Goal: Transaction & Acquisition: Purchase product/service

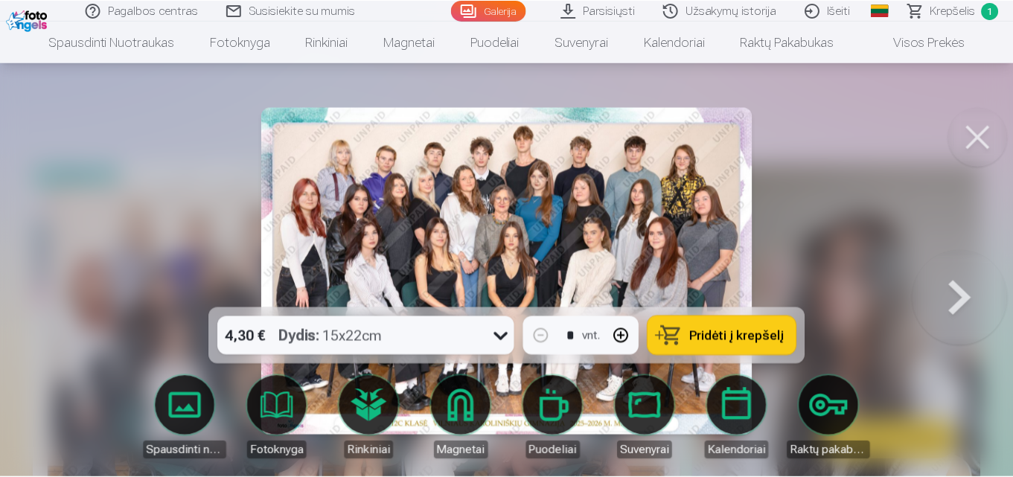
scroll to position [199, 0]
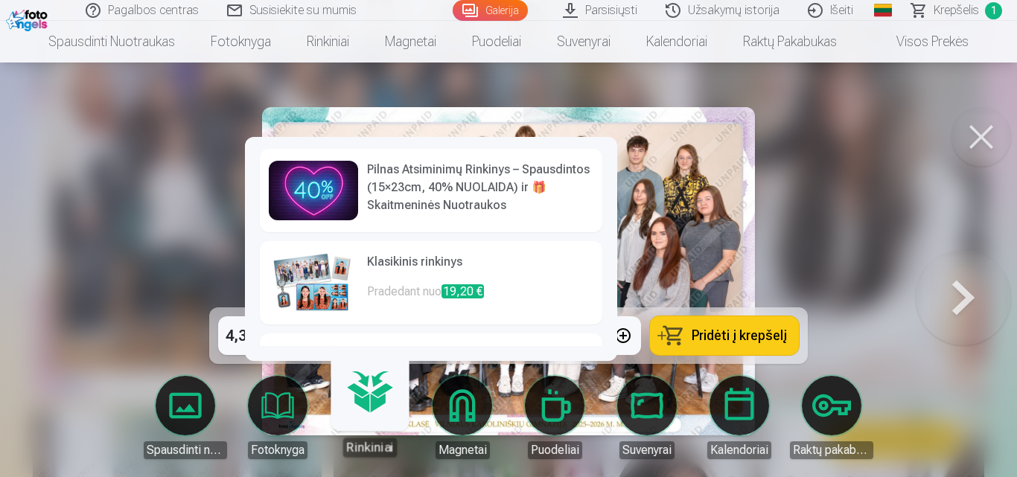
click at [913, 195] on div at bounding box center [508, 238] width 1017 height 477
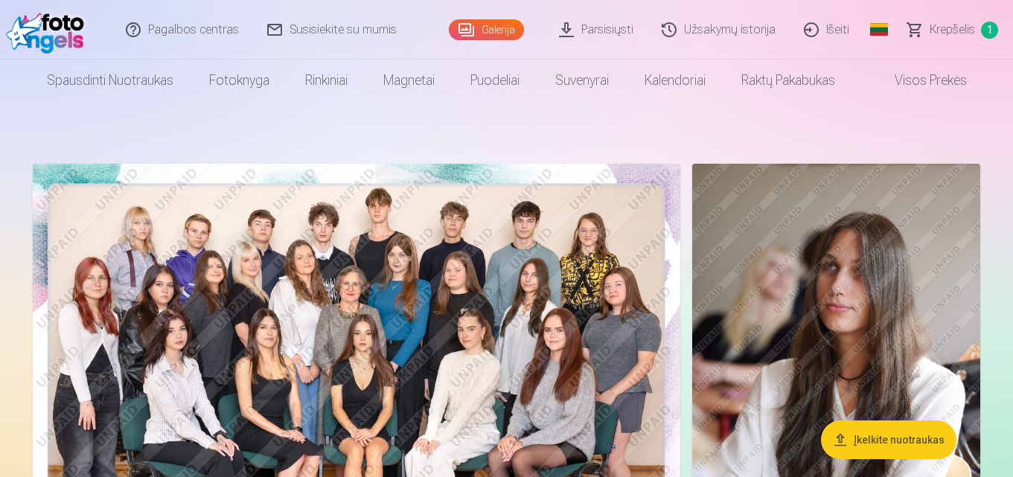
click at [956, 26] on span "Krepšelis" at bounding box center [952, 30] width 45 height 18
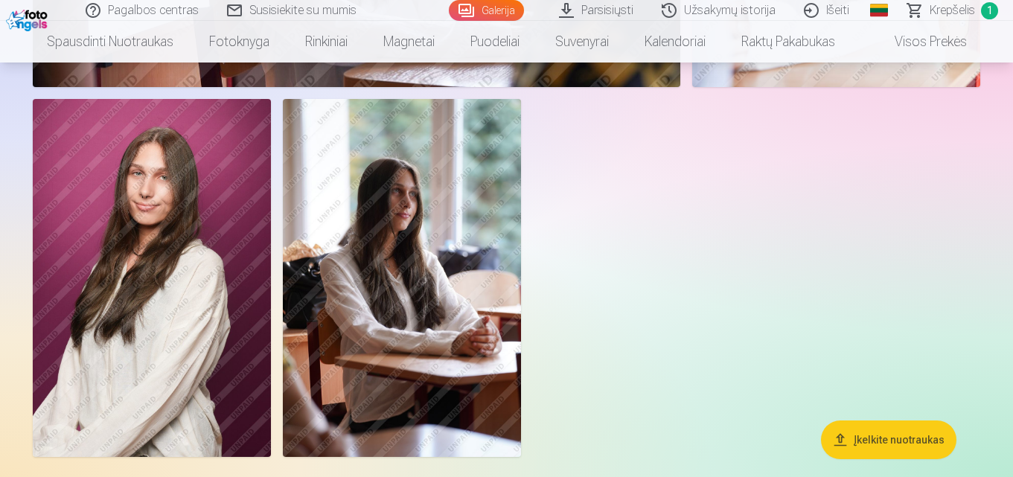
scroll to position [4962, 0]
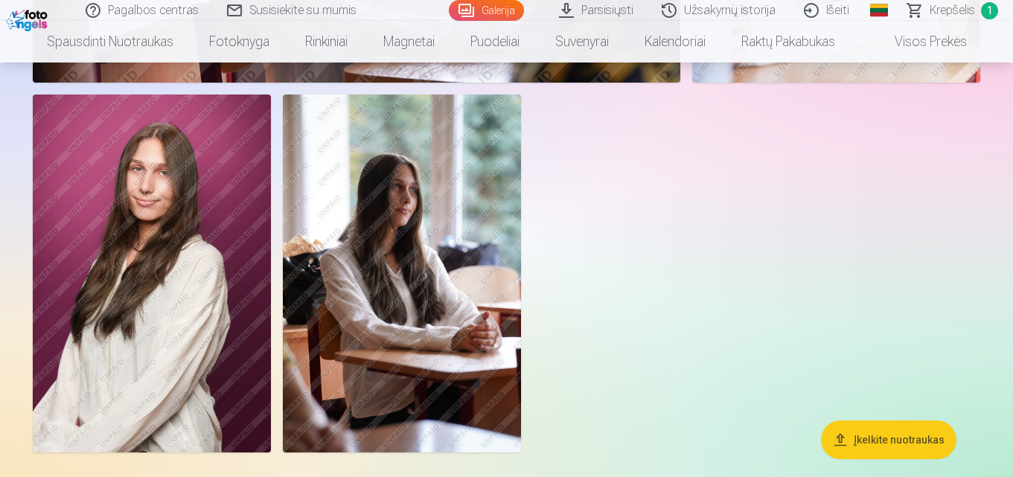
click at [397, 278] on img at bounding box center [402, 273] width 238 height 357
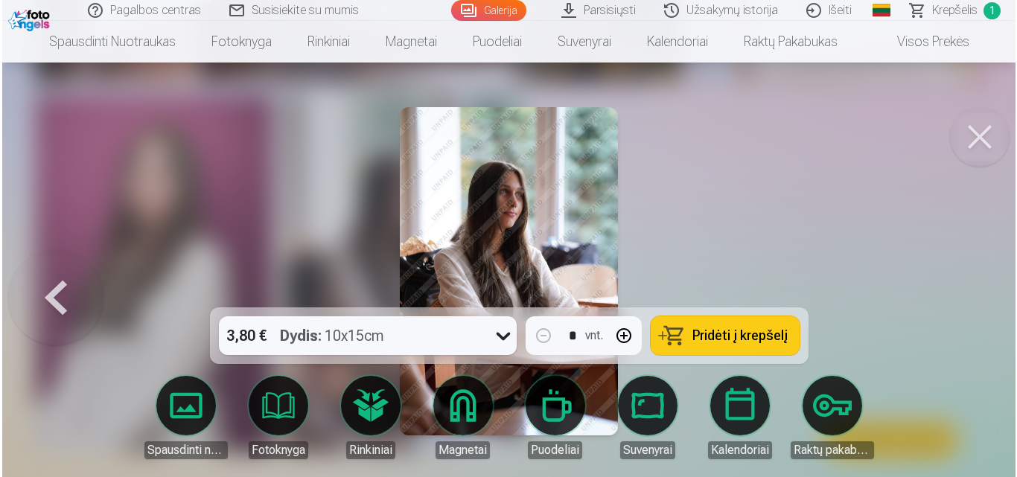
scroll to position [4980, 0]
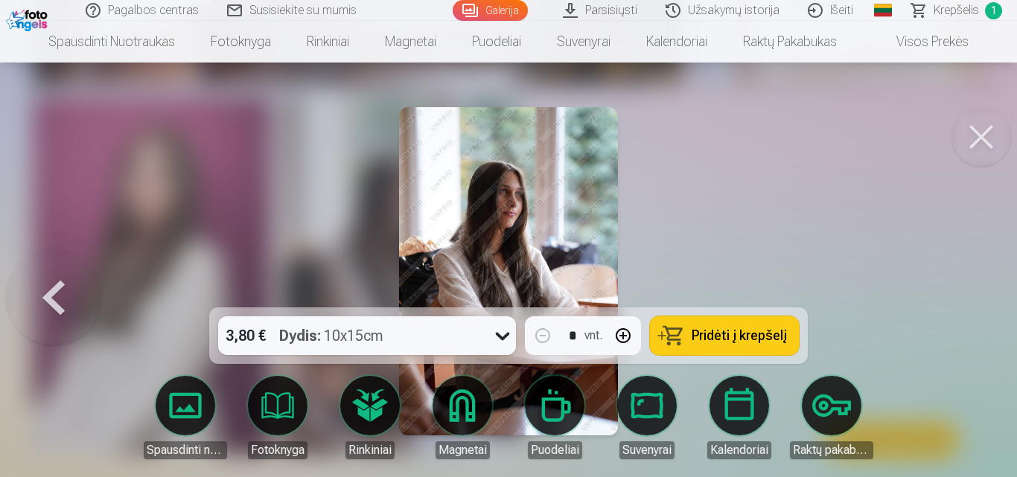
click at [580, 245] on img at bounding box center [508, 271] width 219 height 328
click at [980, 137] on button at bounding box center [981, 137] width 60 height 60
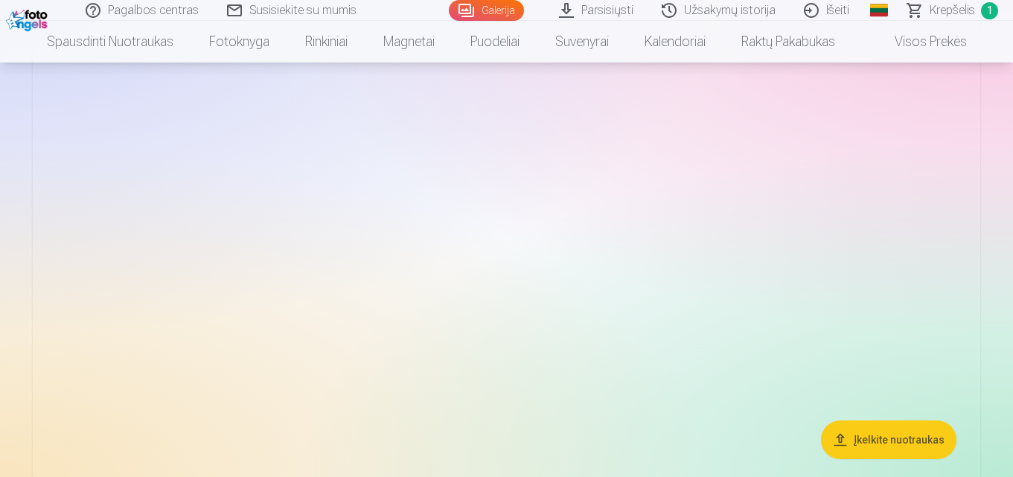
scroll to position [2581, 0]
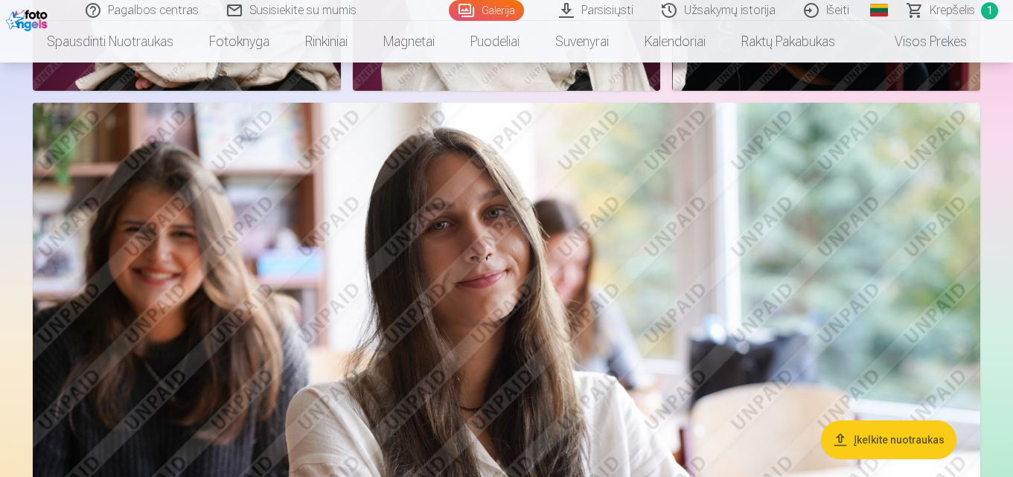
click at [501, 304] on img at bounding box center [507, 418] width 948 height 631
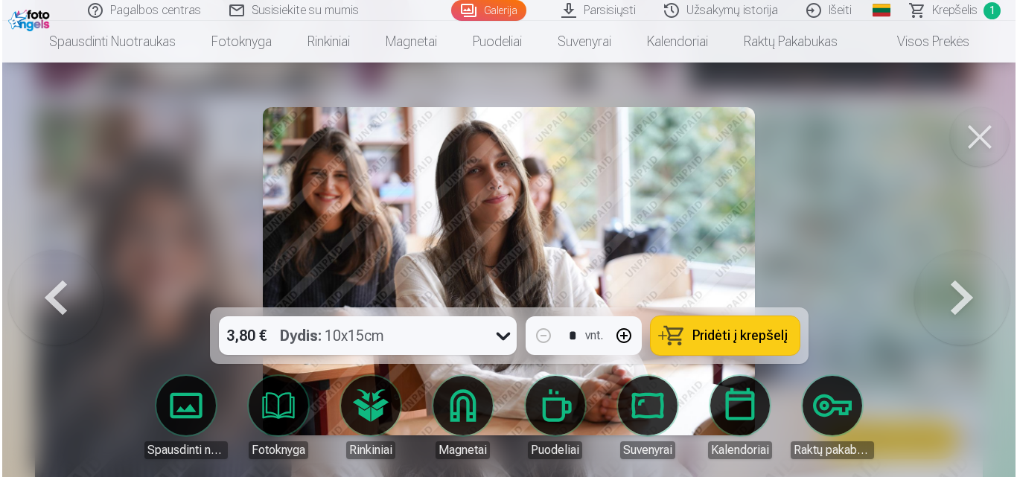
scroll to position [2589, 0]
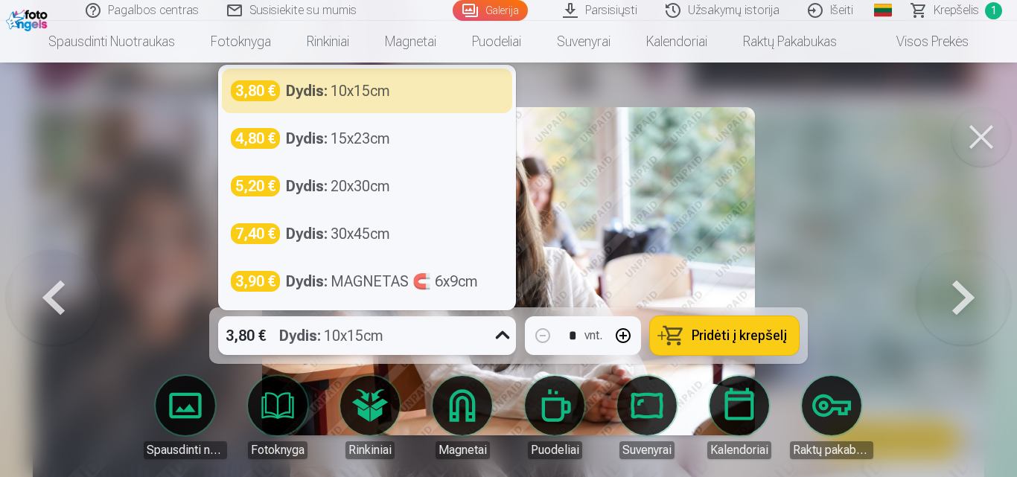
click at [496, 339] on icon at bounding box center [503, 336] width 24 height 24
click at [975, 134] on button at bounding box center [981, 137] width 60 height 60
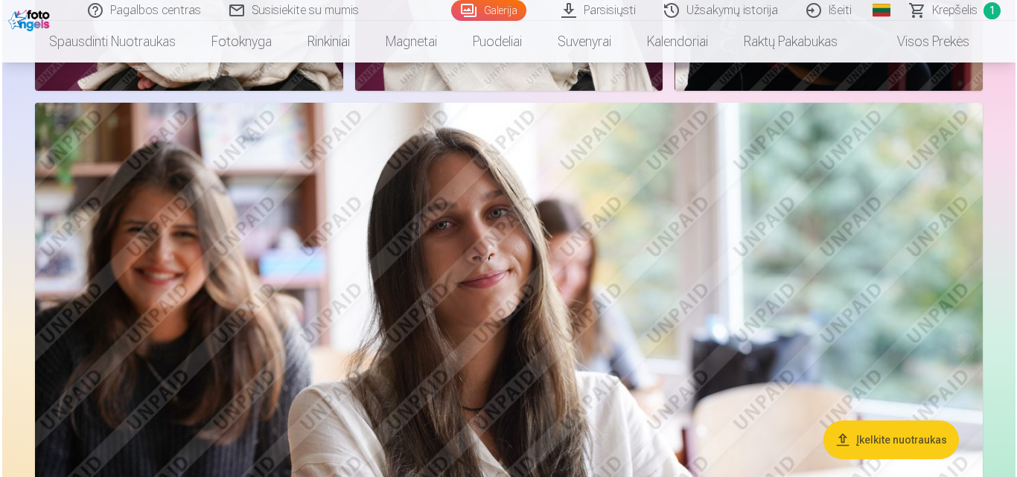
scroll to position [2977, 0]
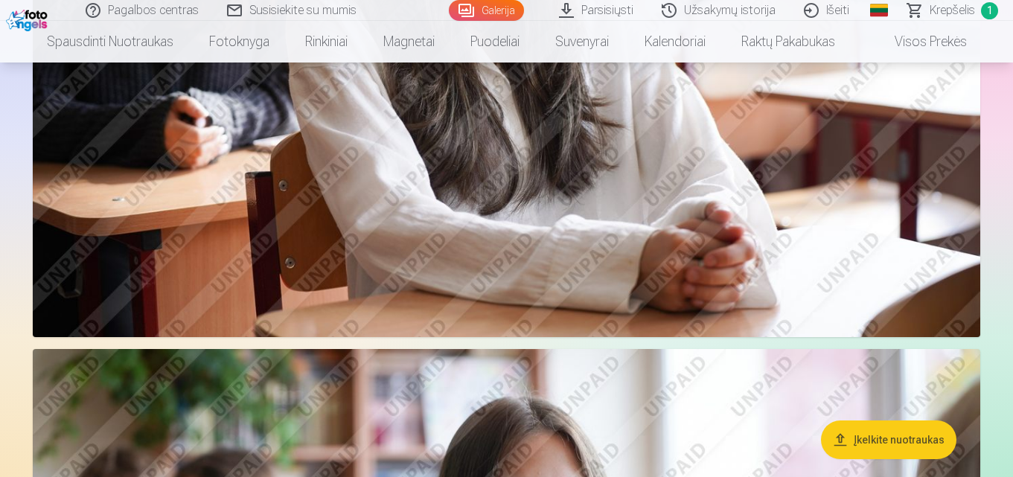
click at [545, 195] on img at bounding box center [507, 21] width 948 height 631
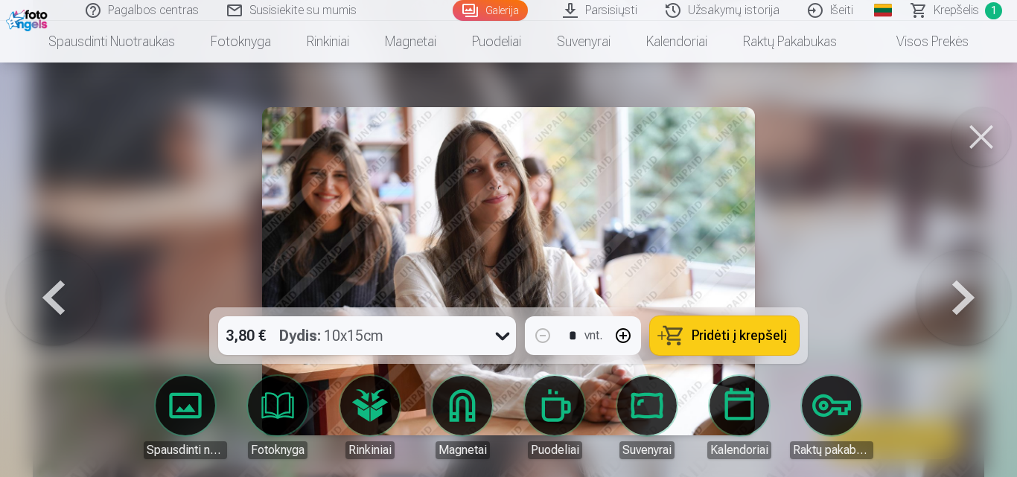
click at [846, 254] on div at bounding box center [508, 238] width 1017 height 477
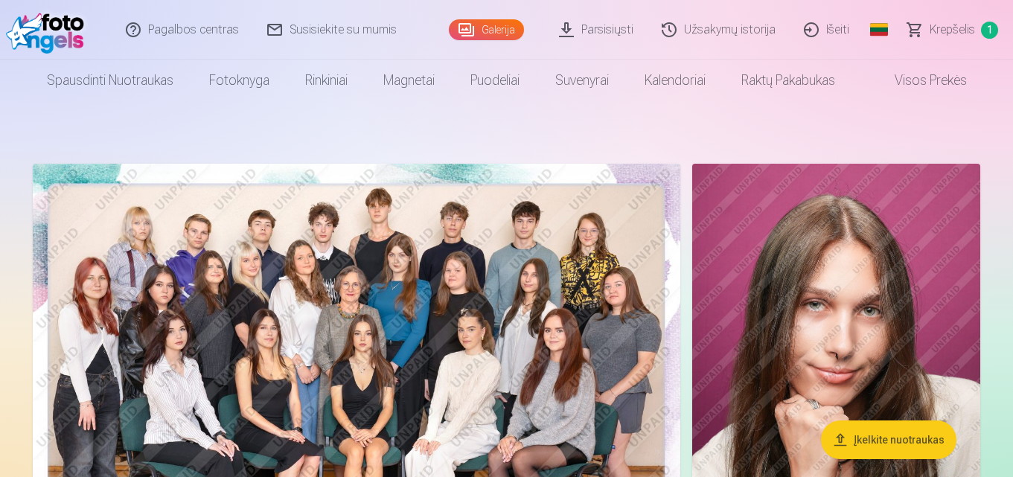
click at [571, 33] on link "Parsisiųsti" at bounding box center [597, 30] width 103 height 60
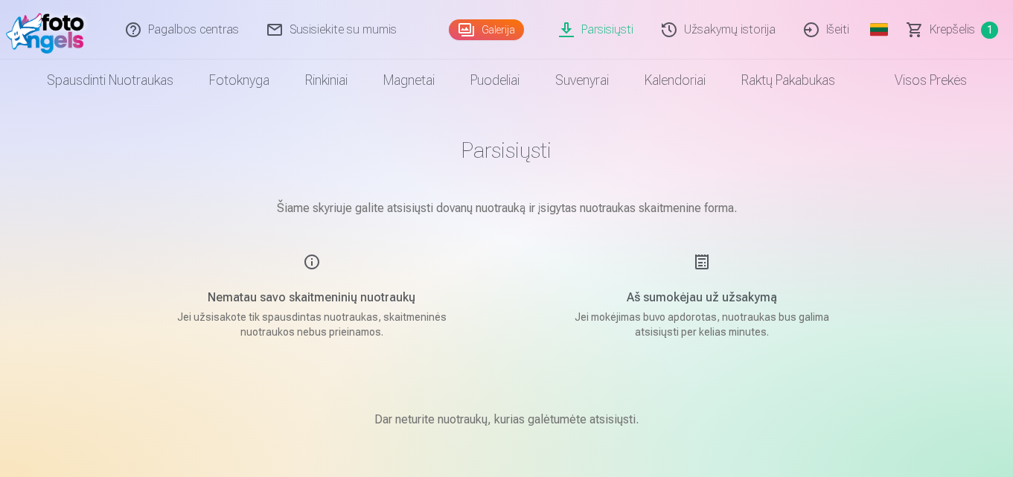
scroll to position [468, 0]
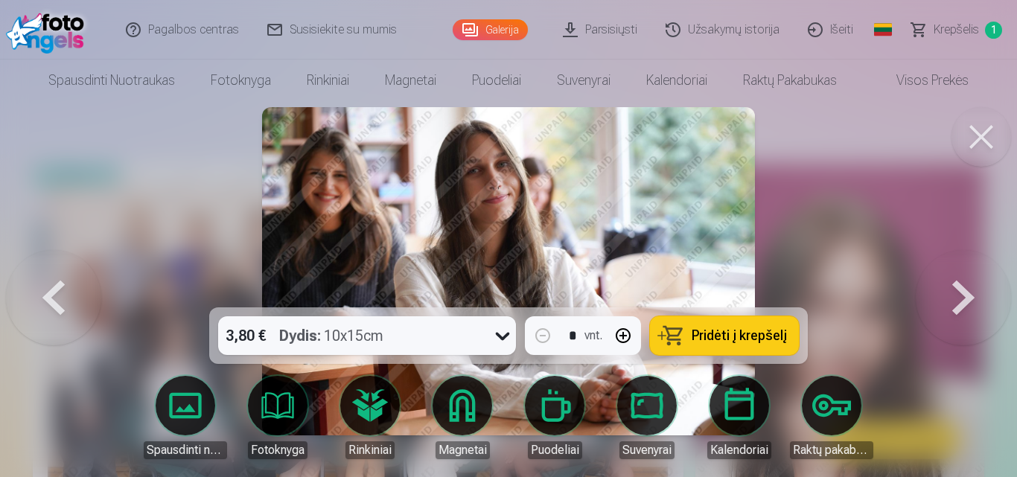
click at [683, 217] on img at bounding box center [508, 271] width 493 height 328
click at [928, 347] on div at bounding box center [508, 238] width 1017 height 477
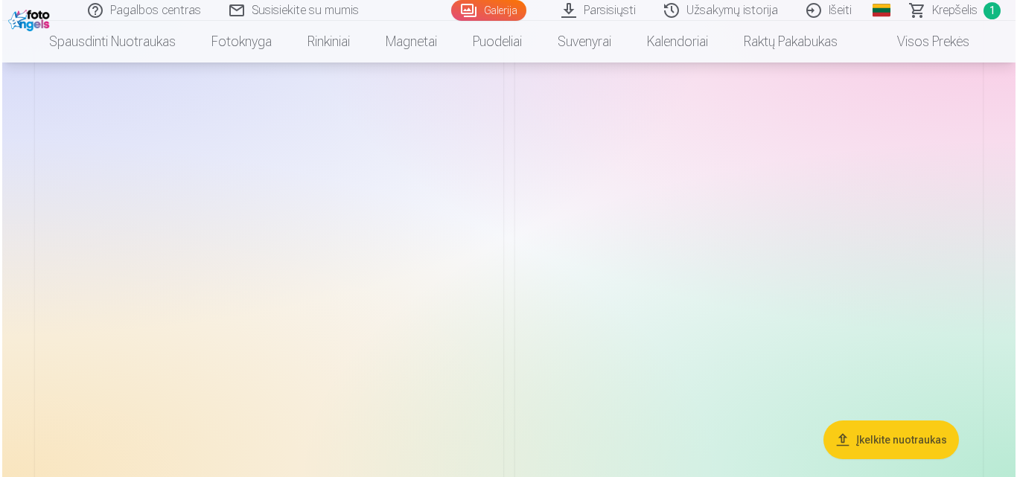
scroll to position [1092, 0]
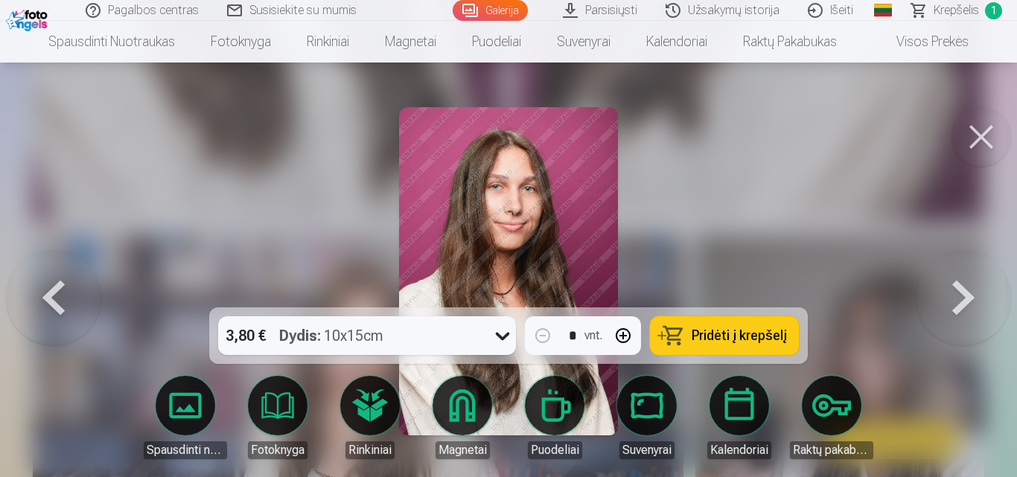
click at [529, 190] on img at bounding box center [508, 271] width 219 height 328
click at [528, 189] on img at bounding box center [508, 271] width 219 height 328
click at [889, 224] on div at bounding box center [508, 238] width 1017 height 477
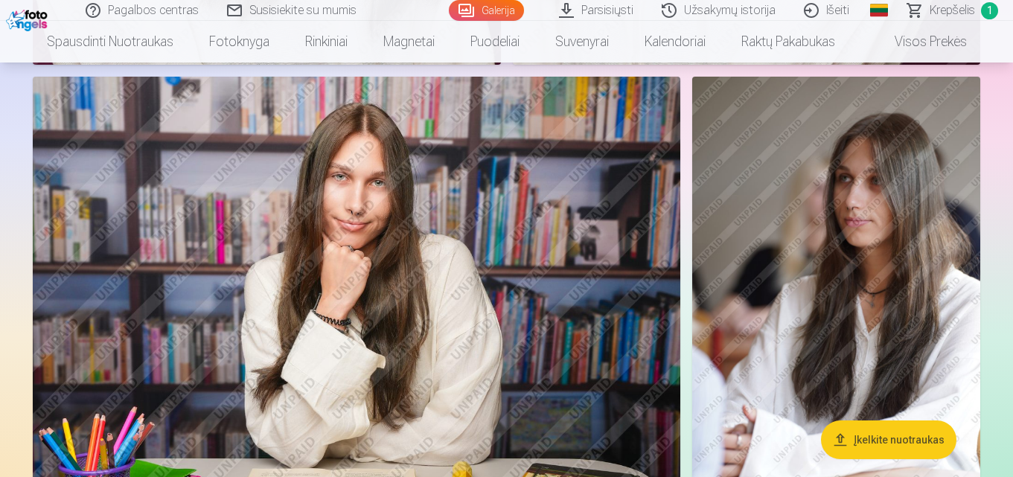
scroll to position [1288, 0]
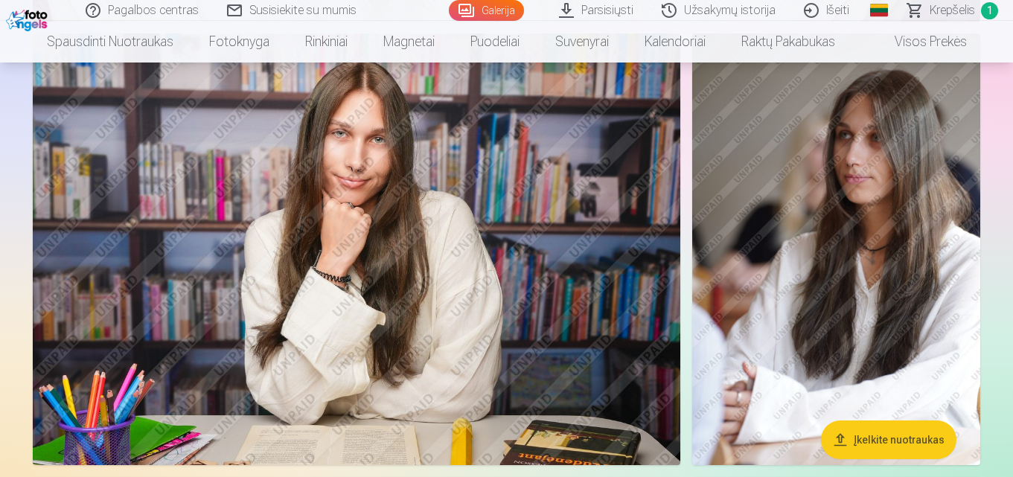
click at [405, 313] on img at bounding box center [357, 249] width 648 height 432
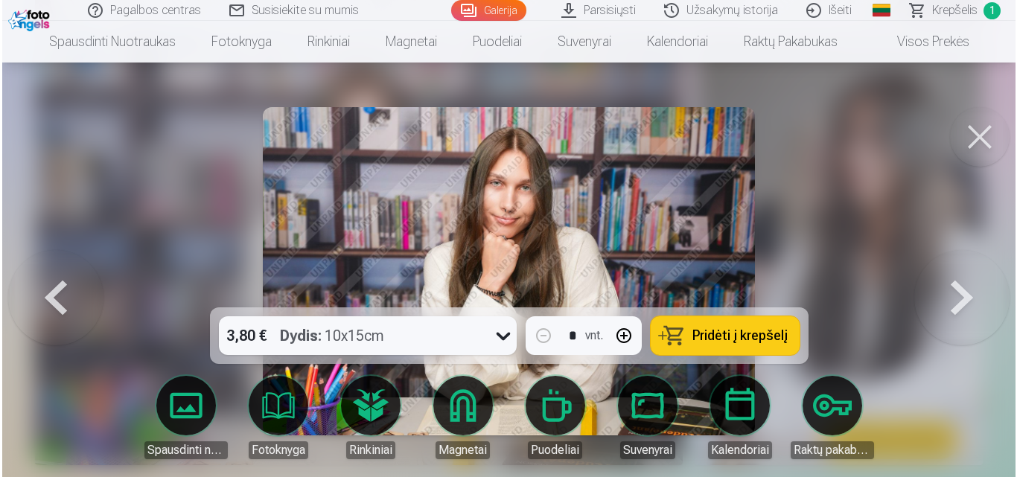
scroll to position [1290, 0]
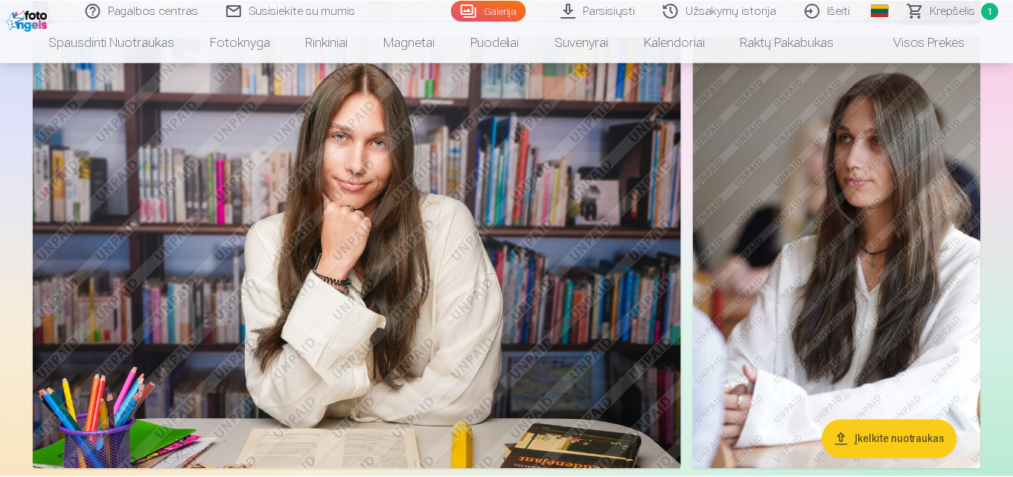
scroll to position [1288, 0]
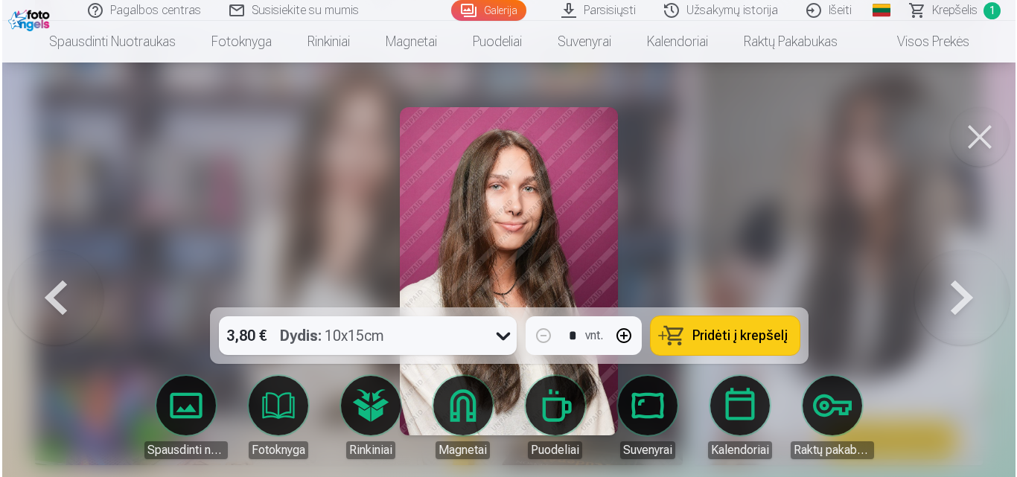
scroll to position [1092, 0]
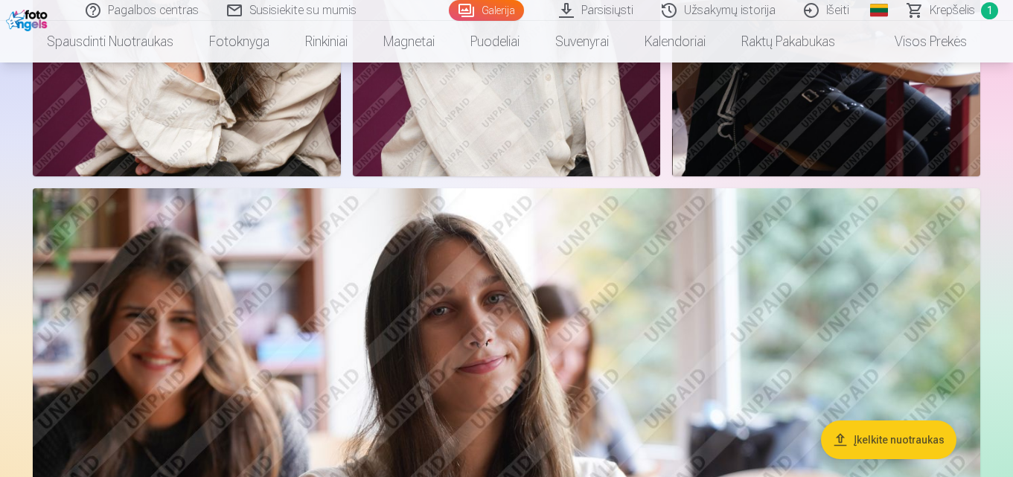
scroll to position [2579, 0]
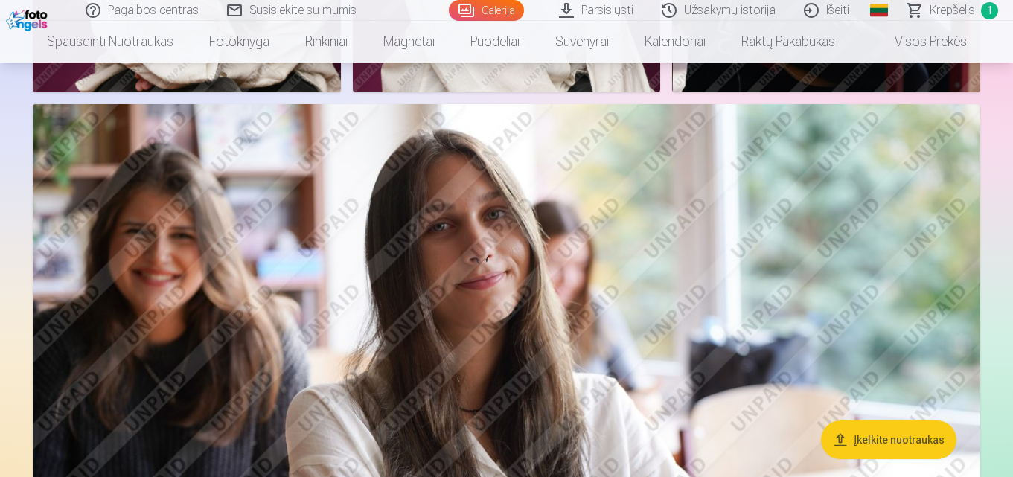
click at [546, 169] on img at bounding box center [507, 419] width 948 height 631
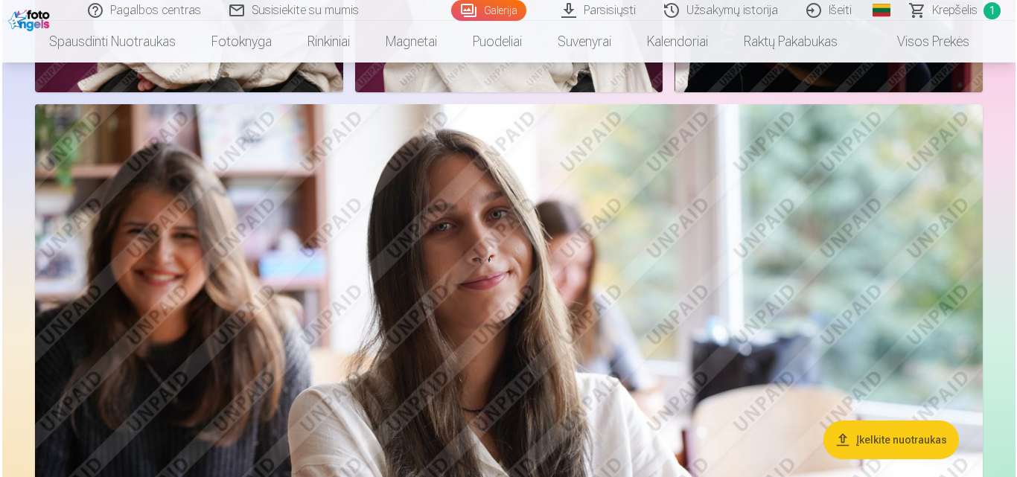
scroll to position [2587, 0]
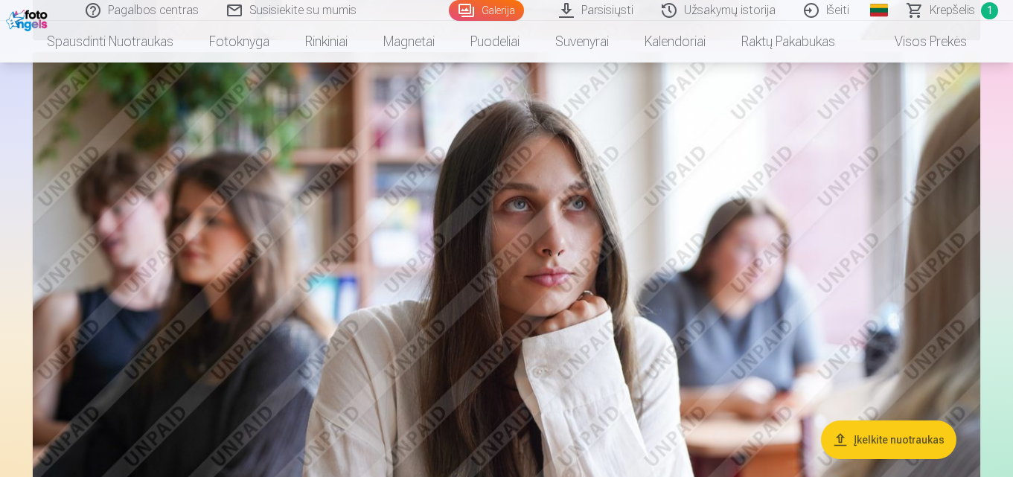
scroll to position [2579, 0]
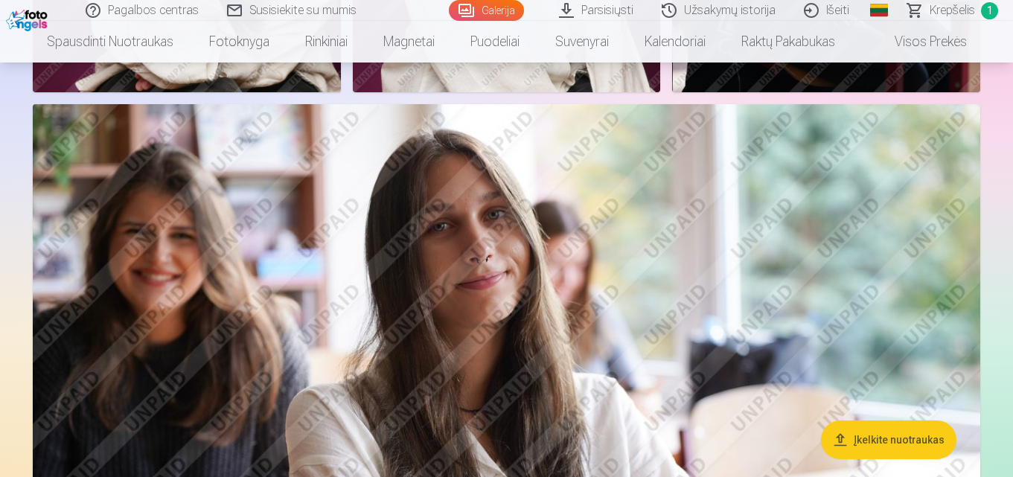
click at [966, 10] on span "Krepšelis" at bounding box center [952, 10] width 45 height 18
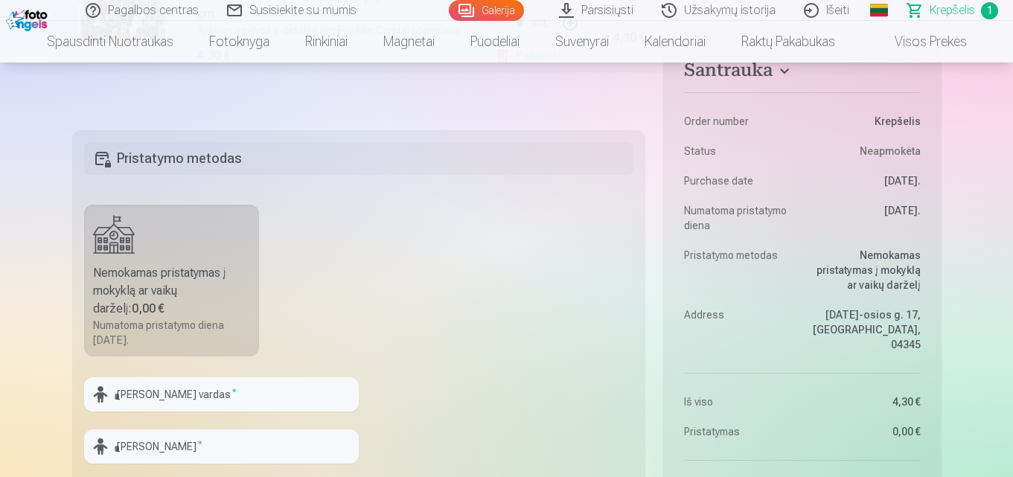
scroll to position [695, 0]
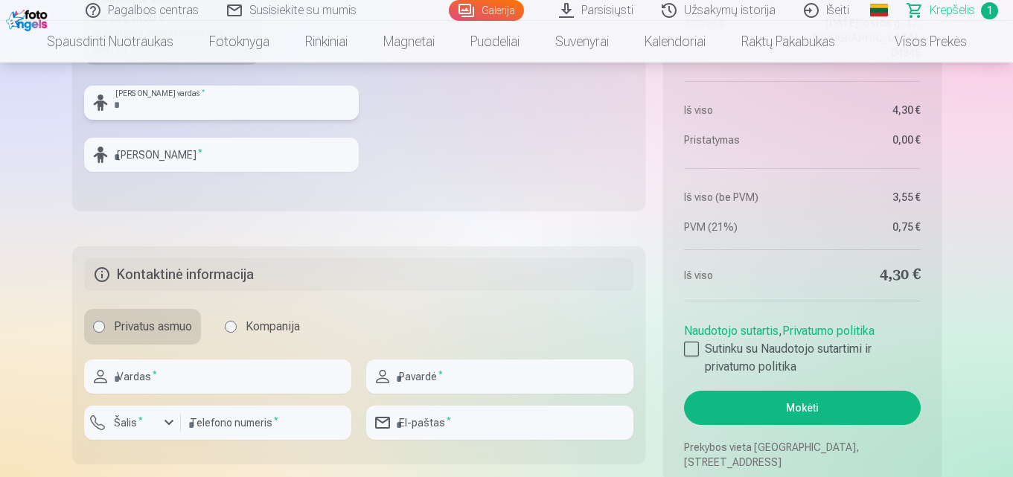
click at [199, 106] on input "text" at bounding box center [221, 103] width 275 height 34
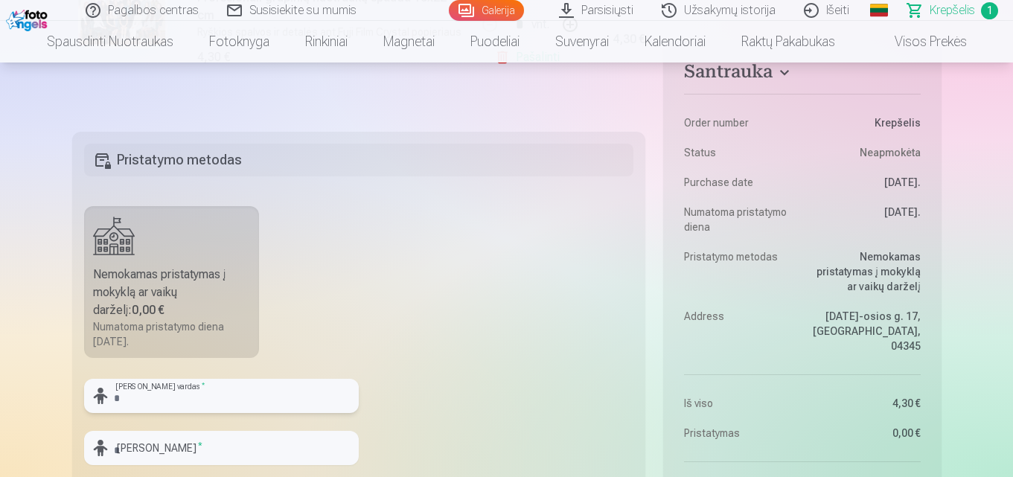
scroll to position [397, 0]
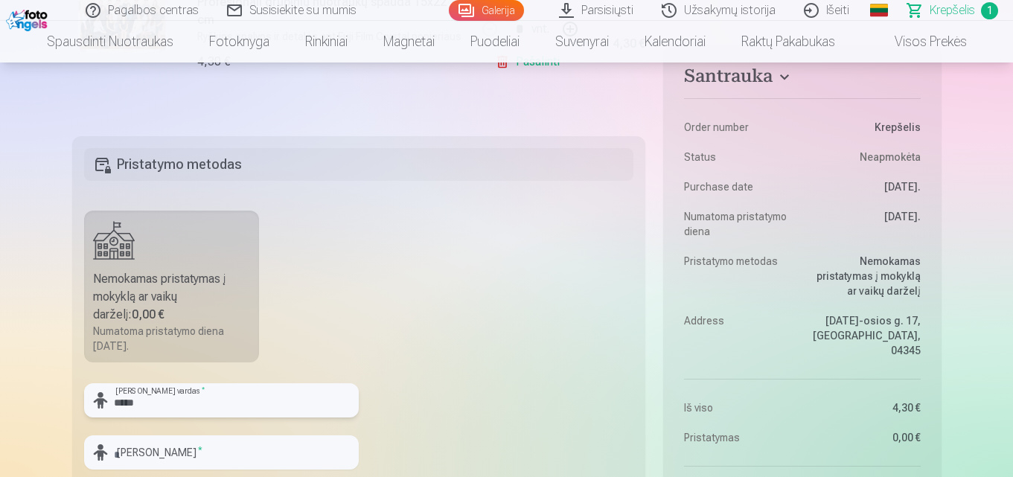
type input "*****"
click at [156, 460] on input "text" at bounding box center [221, 452] width 275 height 34
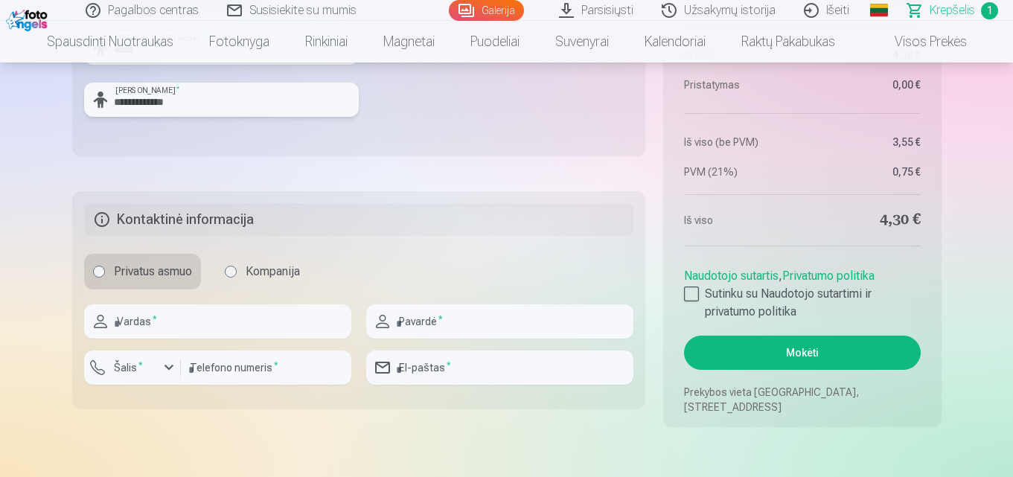
scroll to position [794, 0]
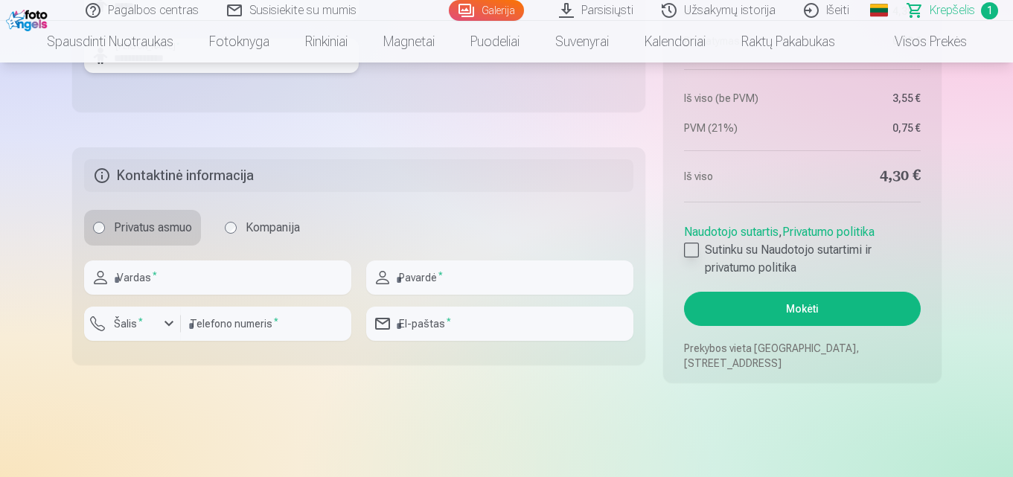
type input "**********"
click at [694, 248] on div at bounding box center [691, 250] width 15 height 15
click at [156, 279] on input "text" at bounding box center [217, 278] width 267 height 34
type input "****"
click at [469, 276] on input "text" at bounding box center [499, 278] width 267 height 34
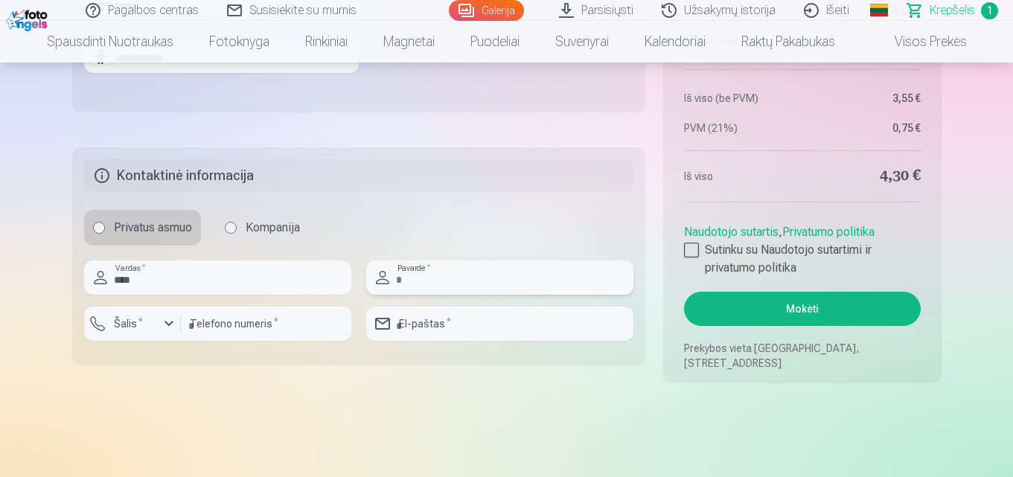
type input "**********"
click at [135, 324] on label "Šalis *" at bounding box center [128, 323] width 41 height 15
click at [172, 326] on div "button" at bounding box center [169, 324] width 18 height 18
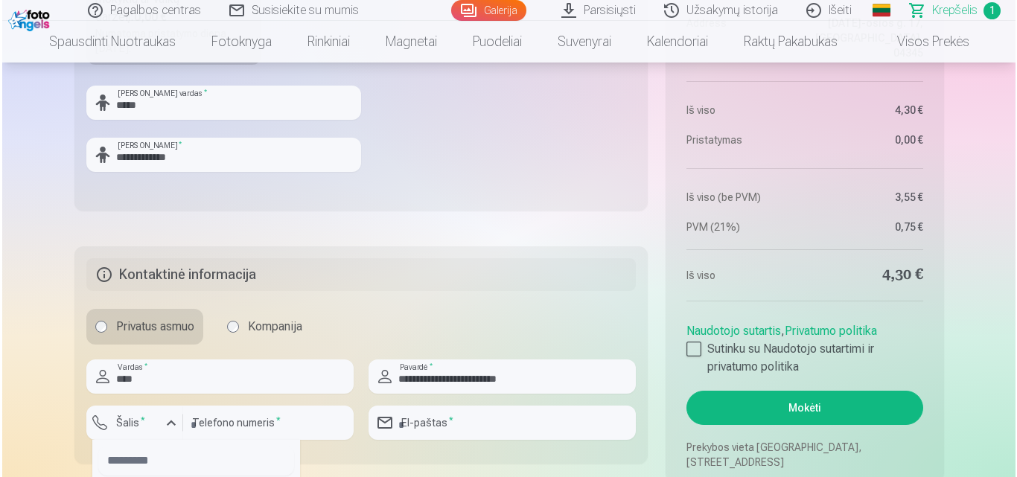
scroll to position [893, 0]
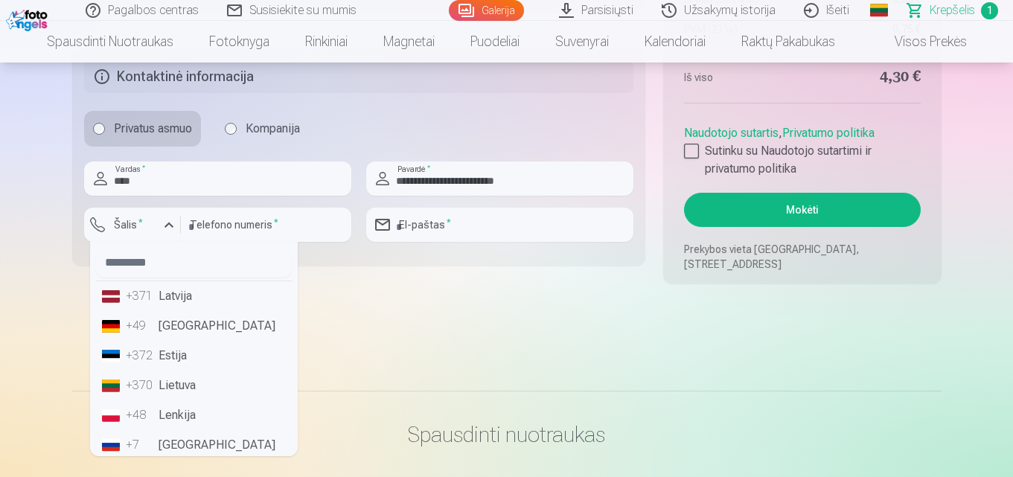
click at [197, 391] on li "+370 Lietuva" at bounding box center [194, 386] width 196 height 30
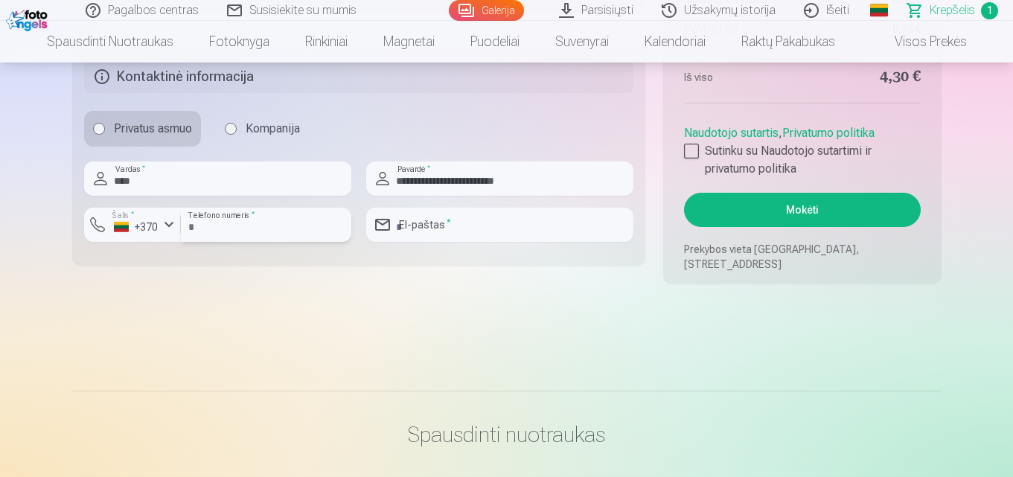
click at [263, 219] on input "number" at bounding box center [266, 225] width 170 height 34
type input "********"
click at [432, 223] on input "email" at bounding box center [499, 225] width 267 height 34
type input "**********"
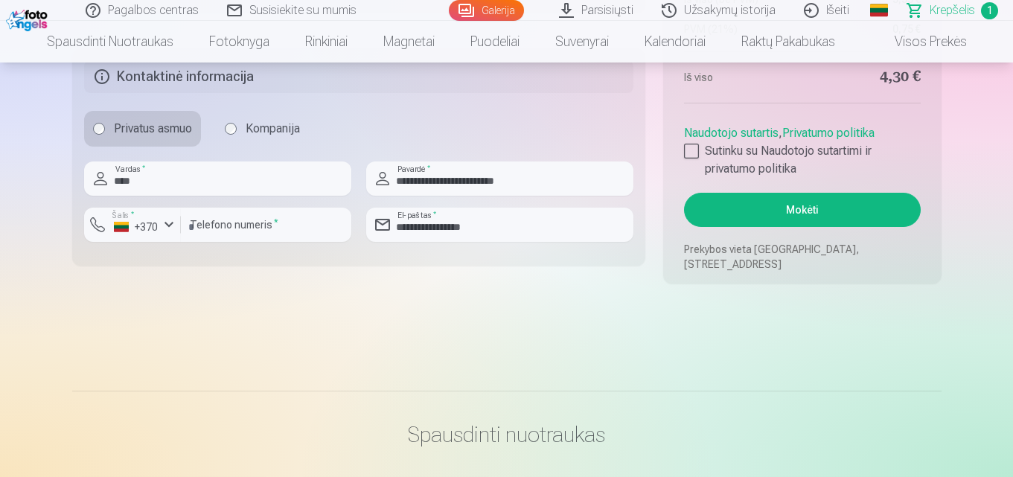
click at [795, 211] on button "Mokėti" at bounding box center [802, 210] width 236 height 34
